Goal: Task Accomplishment & Management: Manage account settings

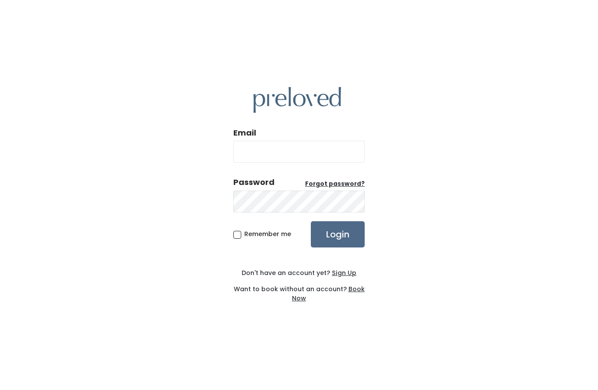
scroll to position [35, 0]
type input "kidhan4225@hotmail.com"
click at [355, 221] on input "Login" at bounding box center [338, 234] width 54 height 26
